Goal: Contribute content: Add original content to the website for others to see

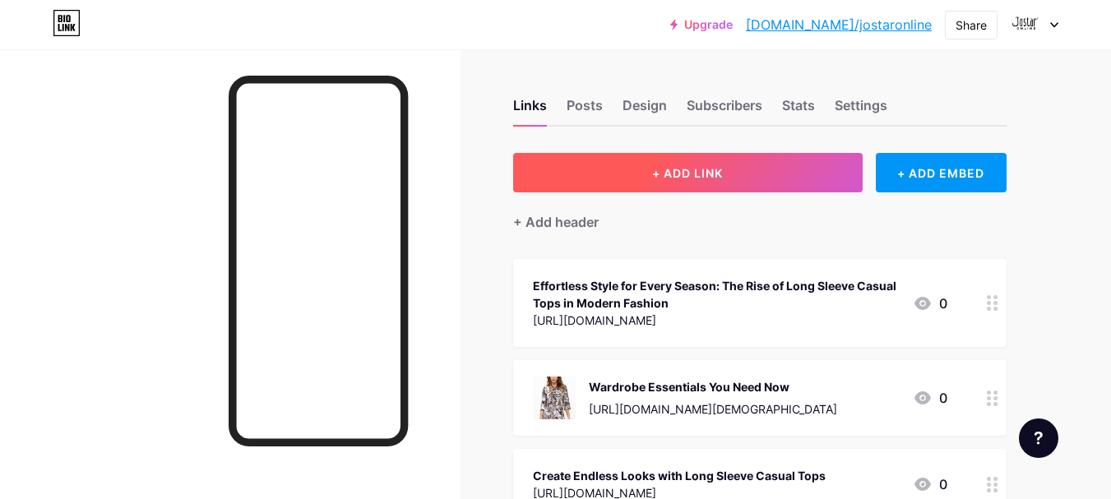
click at [659, 159] on button "+ ADD LINK" at bounding box center [688, 172] width 350 height 39
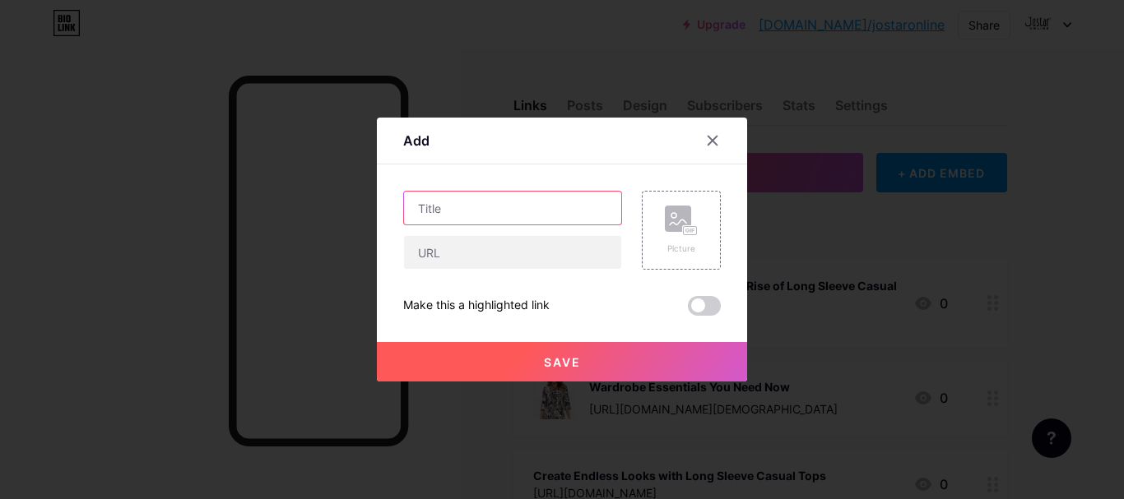
click at [498, 197] on input "text" at bounding box center [512, 208] width 217 height 33
paste input "[DEMOGRAPHIC_DATA] Short Sleeve Summer Jackets for Stylish Comfort"
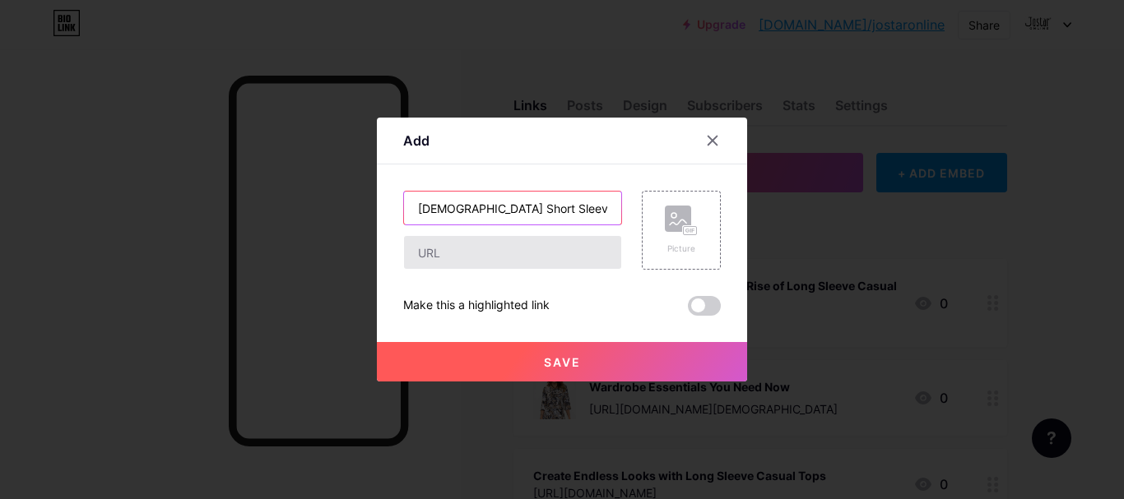
scroll to position [0, 118]
type input "[DEMOGRAPHIC_DATA] Short Sleeve Summer Jackets for Stylish Comfort"
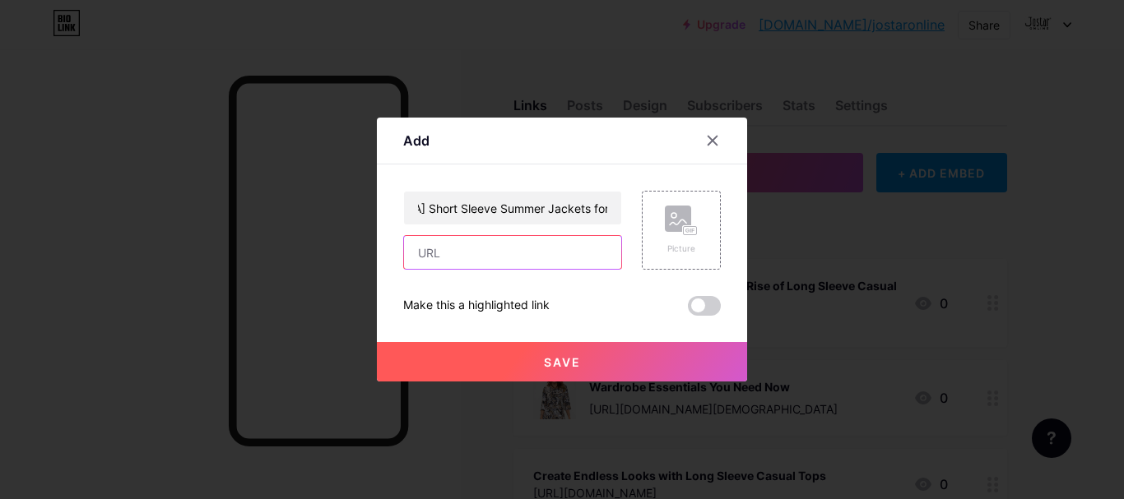
click at [505, 258] on input "text" at bounding box center [512, 252] width 217 height 33
paste input "[URL][DOMAIN_NAME][DEMOGRAPHIC_DATA]"
type input "[URL][DOMAIN_NAME][DEMOGRAPHIC_DATA]"
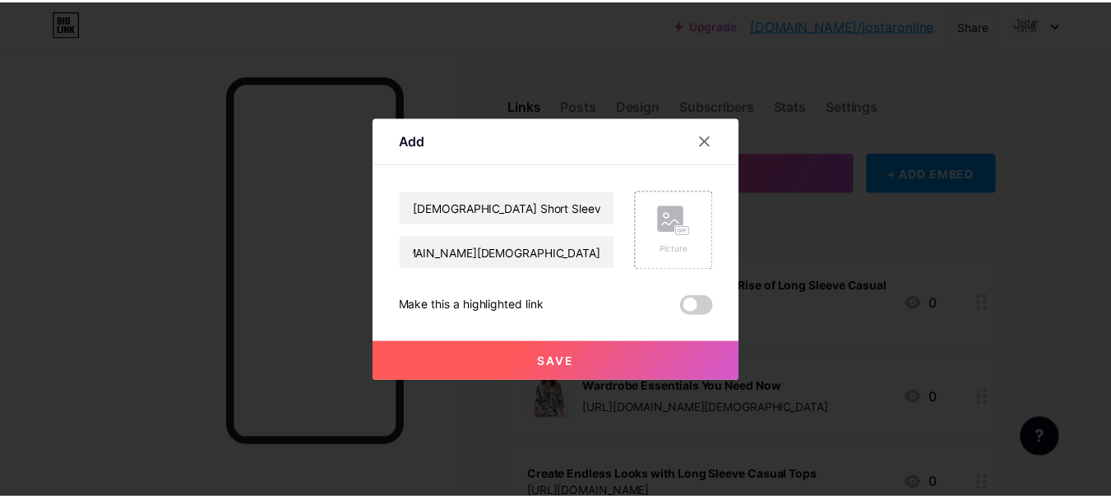
scroll to position [0, 0]
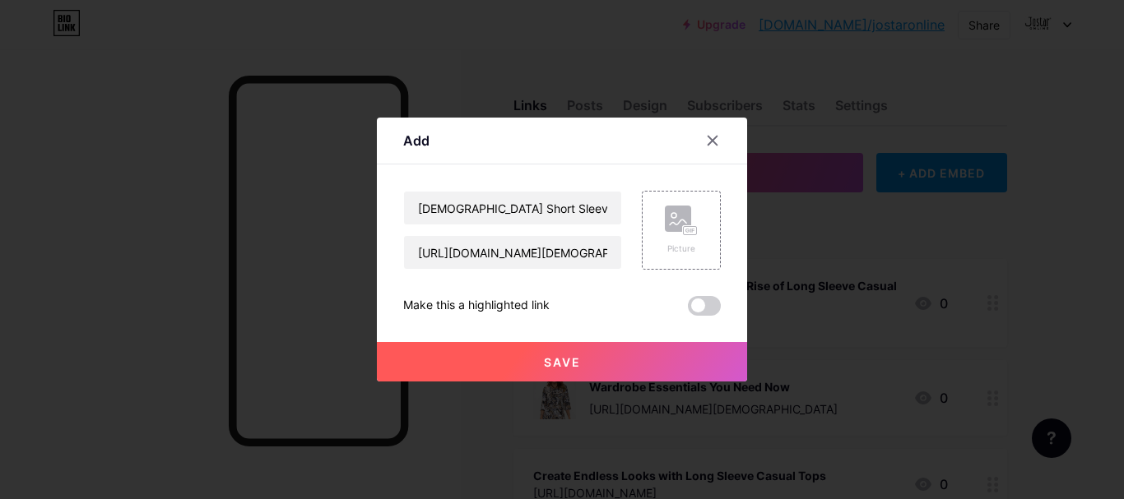
click at [633, 364] on button "Save" at bounding box center [562, 361] width 370 height 39
click at [711, 303] on span at bounding box center [704, 306] width 33 height 20
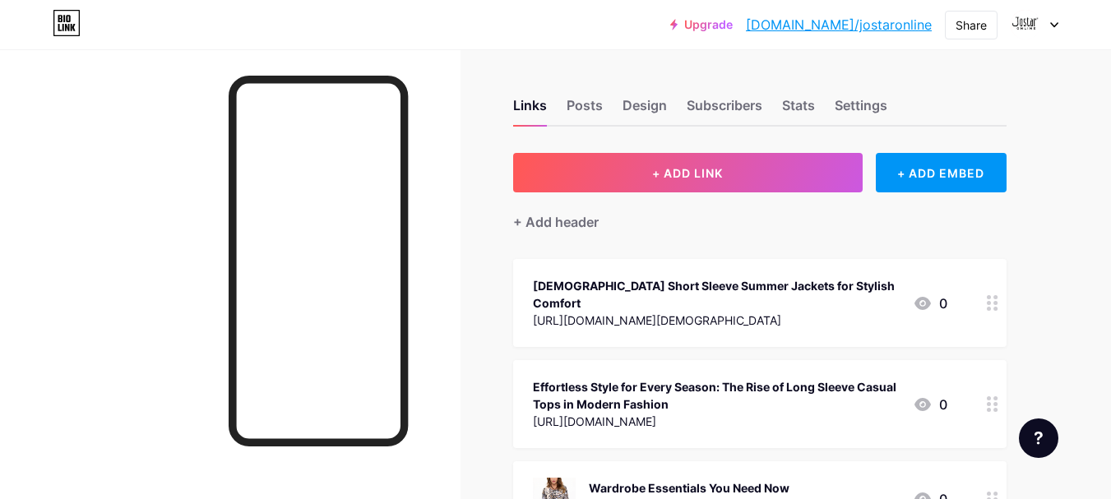
click at [990, 301] on circle at bounding box center [989, 303] width 4 height 4
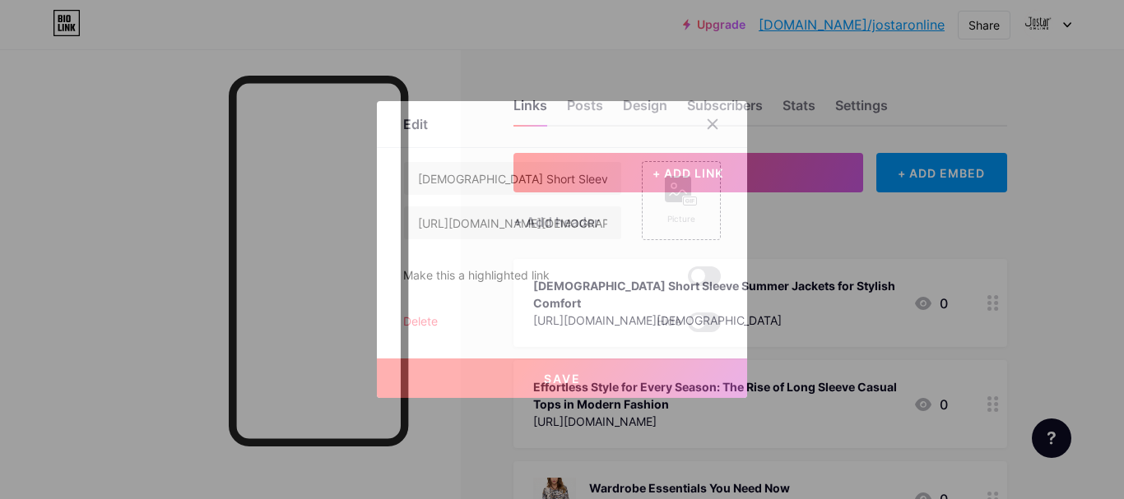
click at [990, 295] on div at bounding box center [562, 249] width 1124 height 499
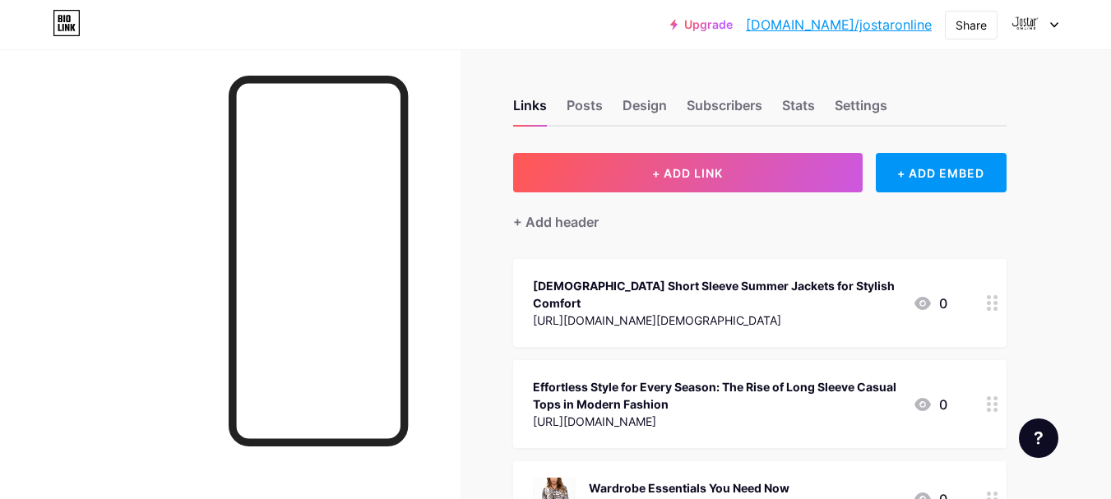
drag, startPoint x: 652, startPoint y: 276, endPoint x: 1050, endPoint y: 250, distance: 398.9
click at [874, 28] on link "[DOMAIN_NAME]/jostaronline" at bounding box center [839, 25] width 186 height 20
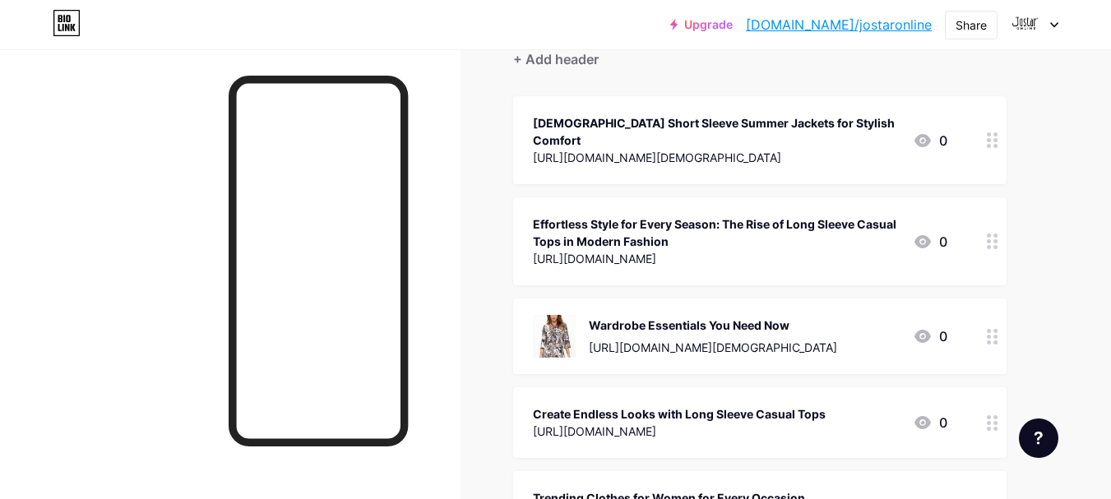
scroll to position [165, 0]
